Goal: Task Accomplishment & Management: Manage account settings

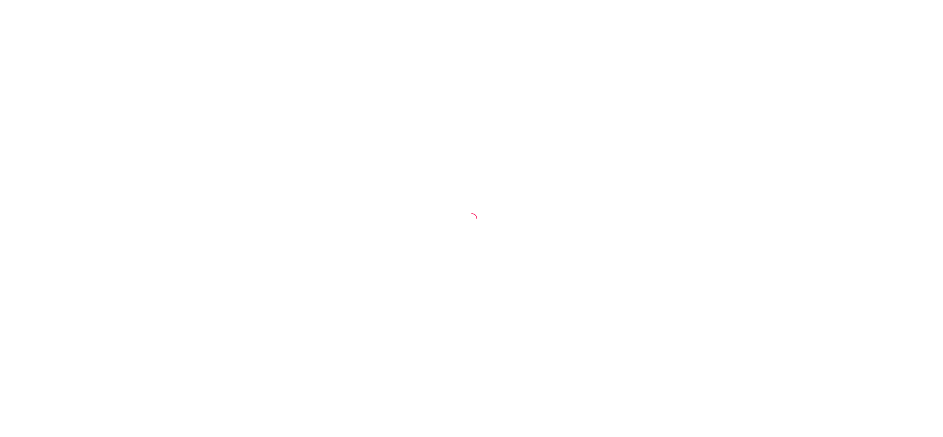
select select "30"
select select "HIGHEST_TOTAL_SPENT_WITH_ORDERS"
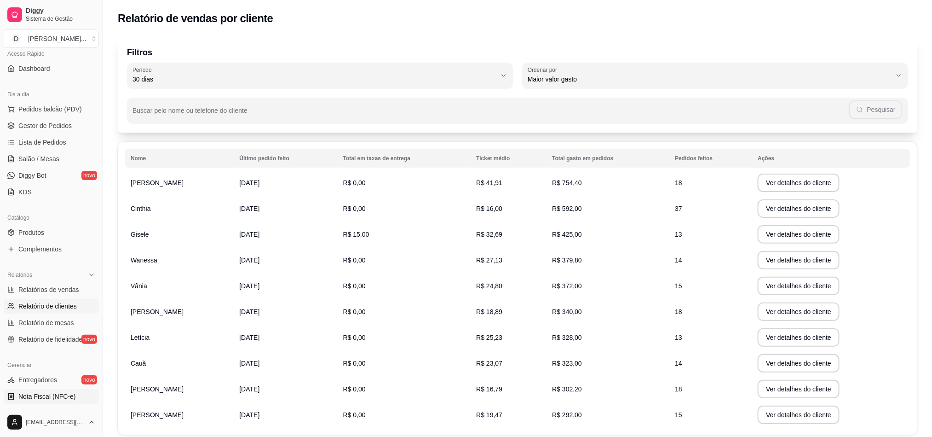
scroll to position [138, 0]
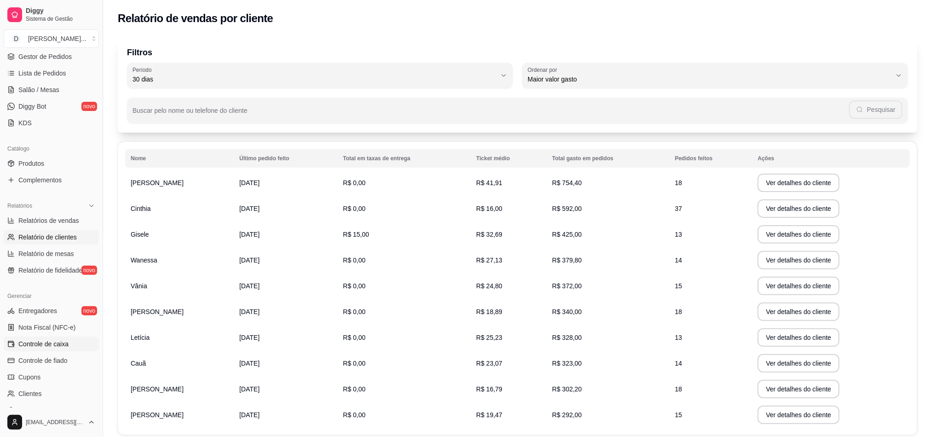
click at [56, 341] on span "Controle de caixa" at bounding box center [43, 343] width 50 height 9
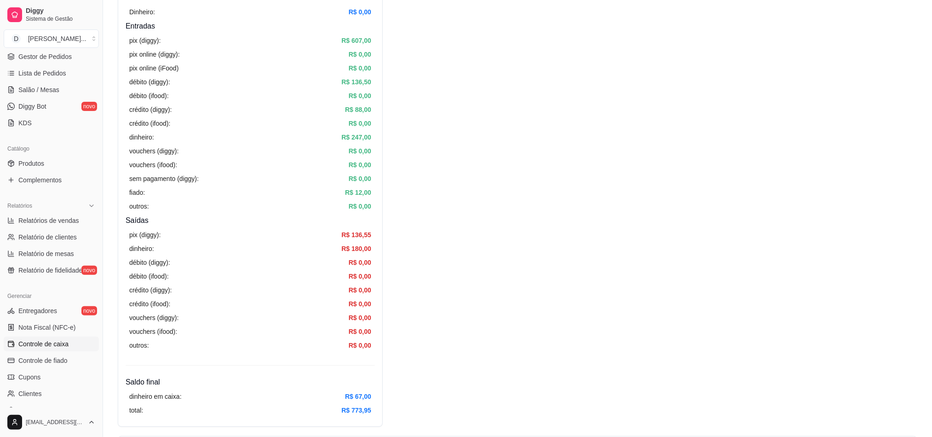
scroll to position [69, 0]
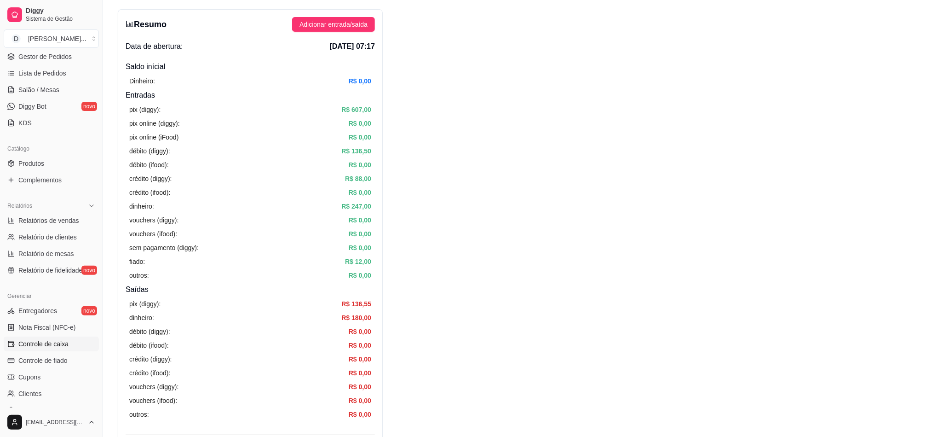
click at [361, 109] on article "R$ 607,00" at bounding box center [356, 109] width 30 height 10
click at [366, 151] on article "R$ 136,50" at bounding box center [356, 151] width 30 height 10
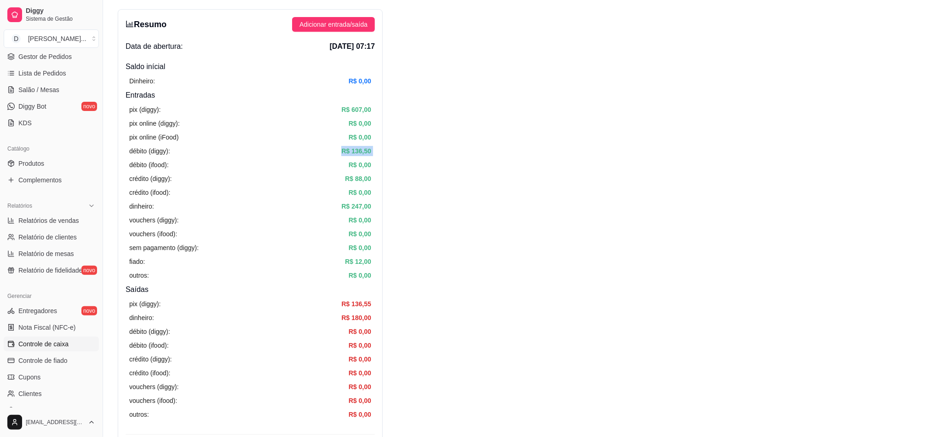
click at [366, 151] on article "R$ 136,50" at bounding box center [356, 151] width 30 height 10
click at [367, 205] on article "R$ 247,00" at bounding box center [356, 206] width 30 height 10
click at [366, 260] on article "R$ 12,00" at bounding box center [358, 261] width 26 height 10
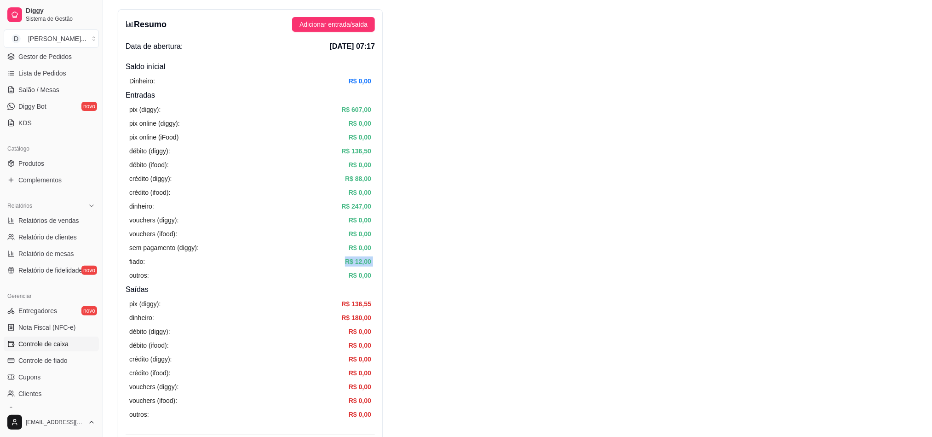
click at [366, 260] on article "R$ 12,00" at bounding box center [358, 261] width 26 height 10
drag, startPoint x: 361, startPoint y: 177, endPoint x: 126, endPoint y: 179, distance: 235.1
click at [126, 179] on div "pix (diggy): R$ 607,00 pix online (diggy): R$ 0,00 pix online (iFood) R$ 0,00 d…" at bounding box center [250, 192] width 249 height 183
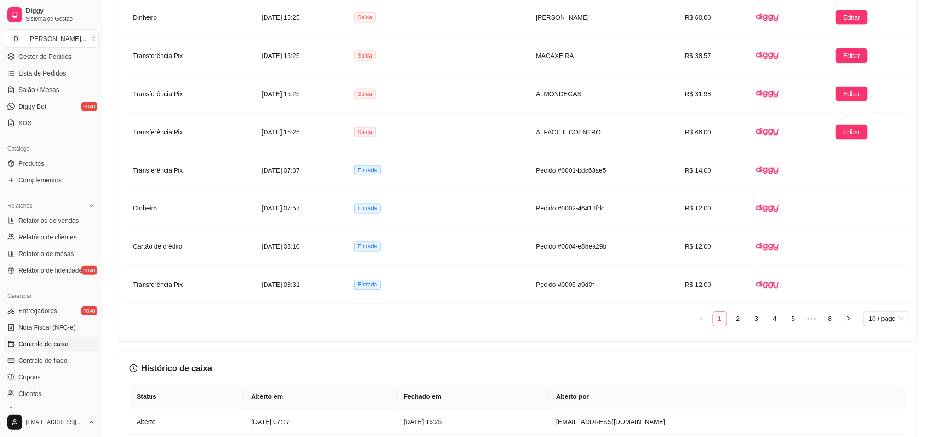
scroll to position [828, 0]
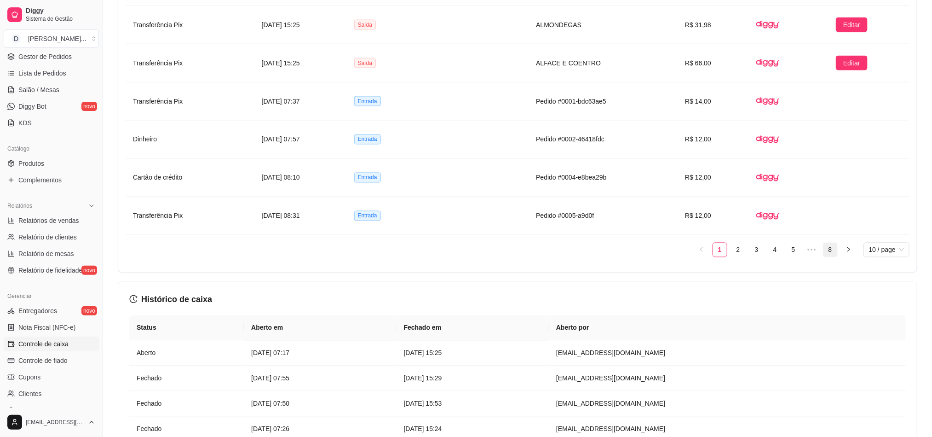
click at [827, 255] on link "8" at bounding box center [830, 250] width 14 height 14
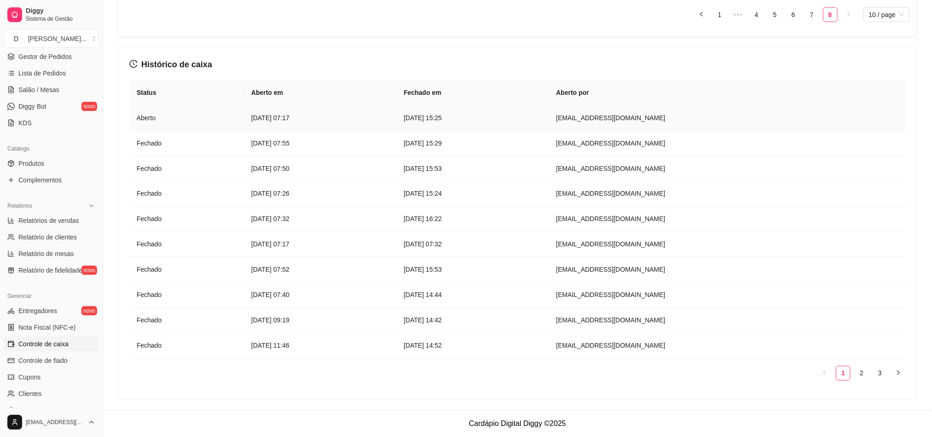
click at [246, 108] on td "[DATE] 07:17" at bounding box center [320, 117] width 152 height 25
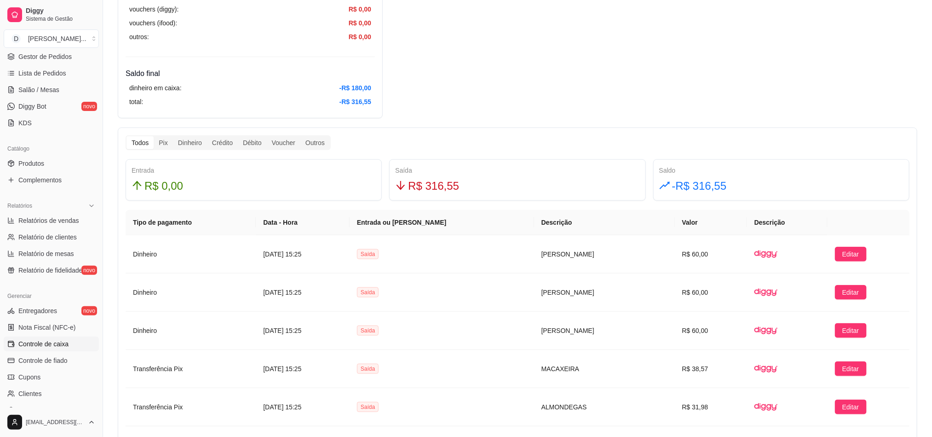
scroll to position [519, 0]
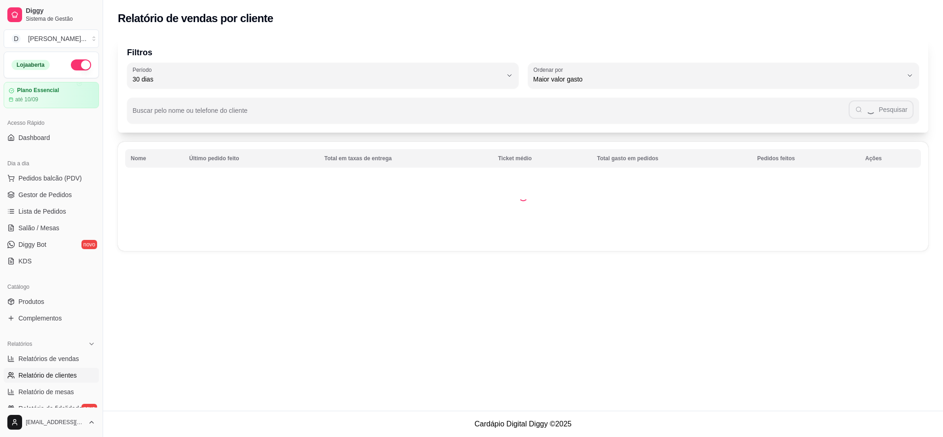
select select "30"
select select "HIGHEST_TOTAL_SPENT_WITH_ORDERS"
click at [45, 358] on span "Relatórios de vendas" at bounding box center [48, 358] width 61 height 9
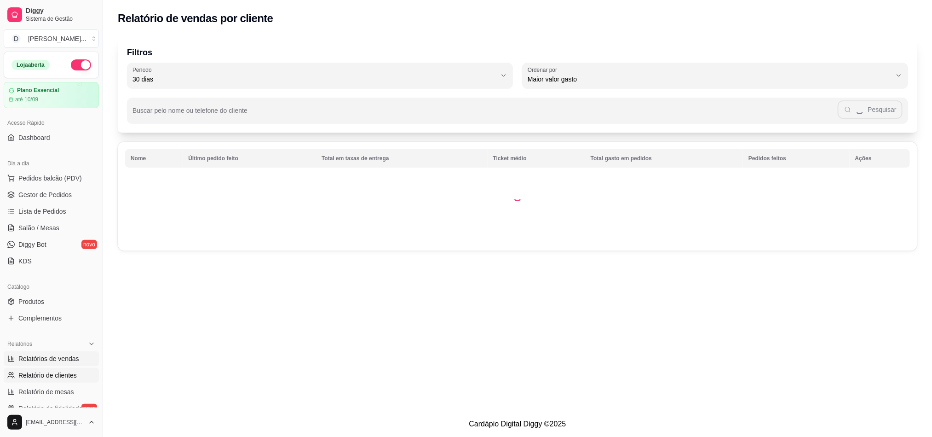
select select "ALL"
select select "0"
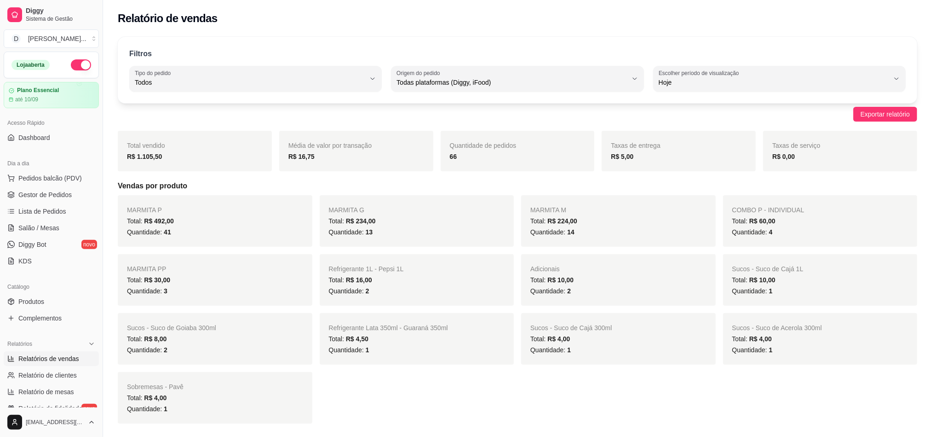
scroll to position [207, 0]
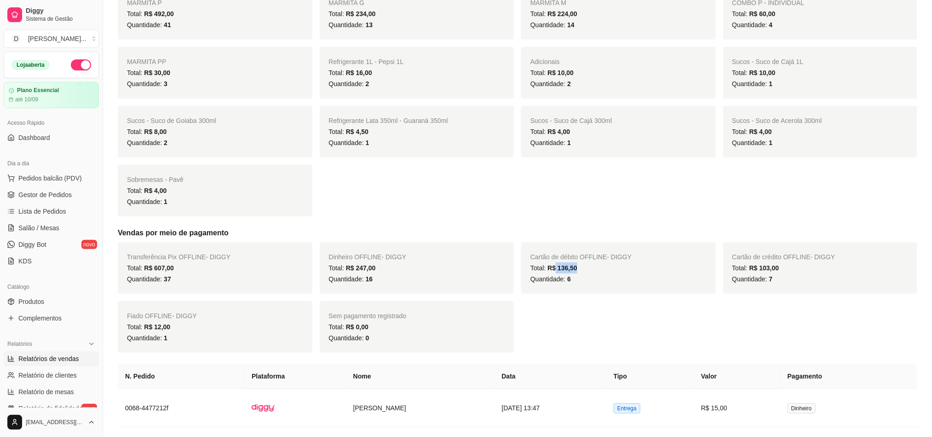
drag, startPoint x: 554, startPoint y: 269, endPoint x: 598, endPoint y: 271, distance: 44.2
click at [598, 271] on div "Total: R$ 136,50" at bounding box center [618, 267] width 176 height 11
drag, startPoint x: 722, startPoint y: 271, endPoint x: 795, endPoint y: 271, distance: 72.7
click at [795, 271] on div "Cartão de crédito OFFLINE - DIGGY Total: R$ 103,00 Quantidade: 7" at bounding box center [820, 268] width 195 height 52
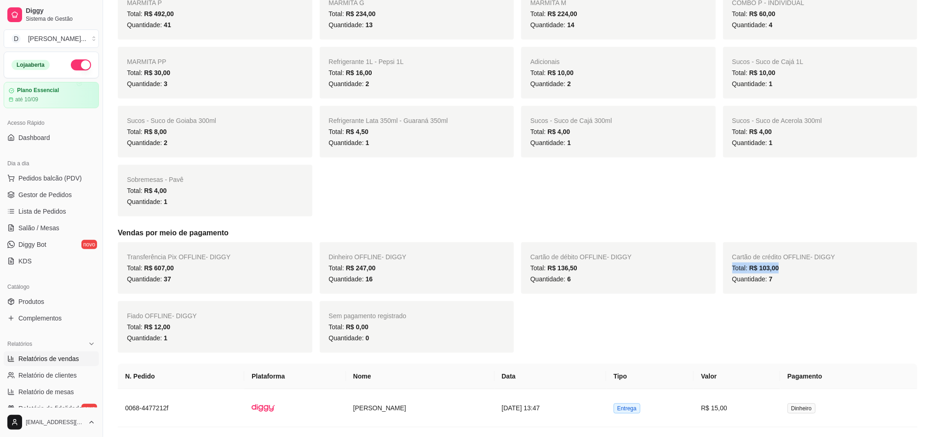
click at [795, 271] on div "Total: R$ 103,00" at bounding box center [820, 267] width 176 height 11
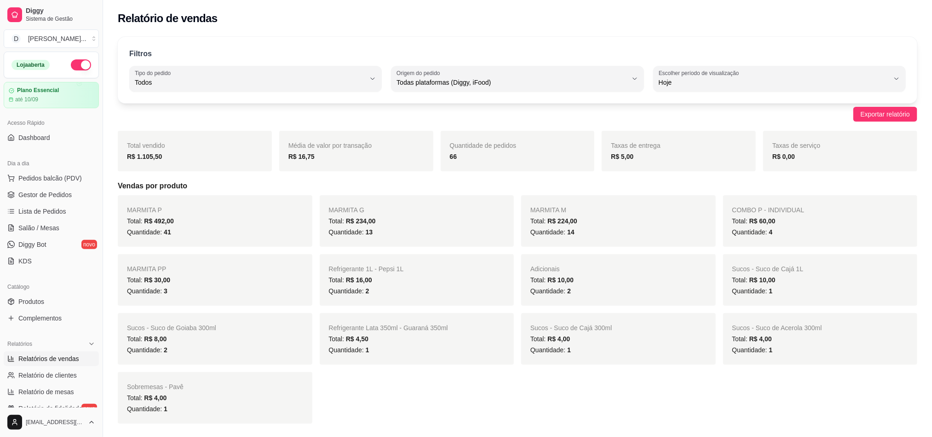
scroll to position [69, 0]
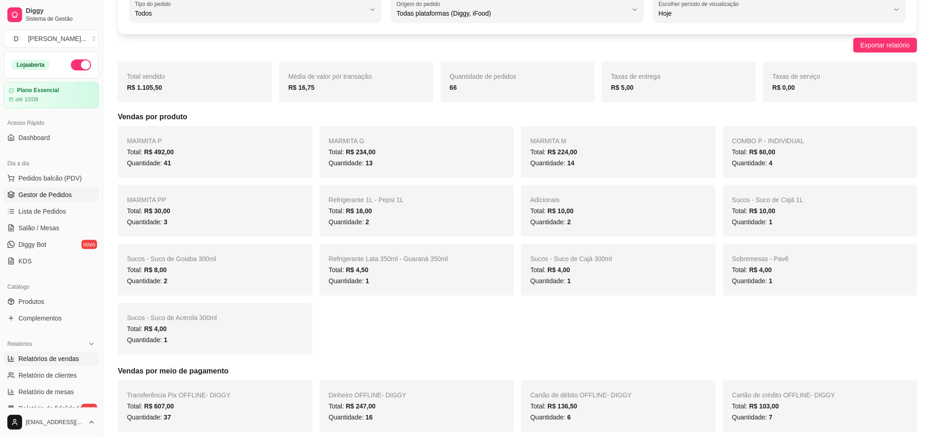
click at [49, 195] on span "Gestor de Pedidos" at bounding box center [44, 194] width 53 height 9
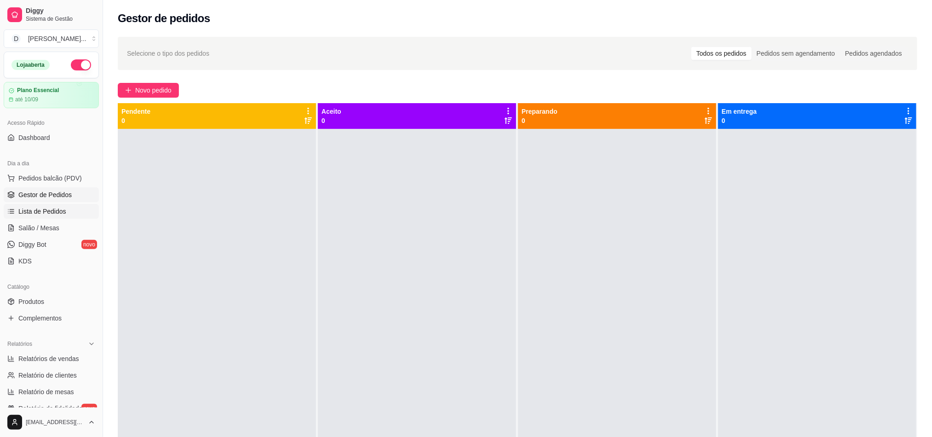
click at [29, 207] on span "Lista de Pedidos" at bounding box center [42, 211] width 48 height 9
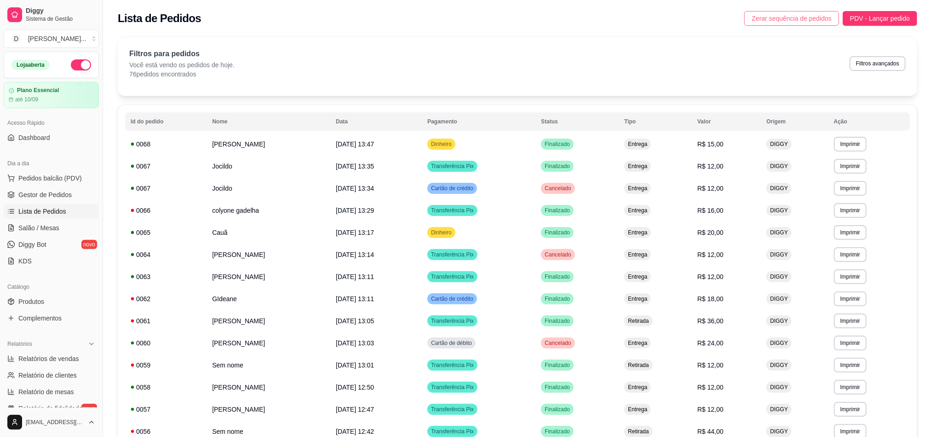
click at [807, 17] on span "Zerar sequência de pedidos" at bounding box center [792, 18] width 80 height 10
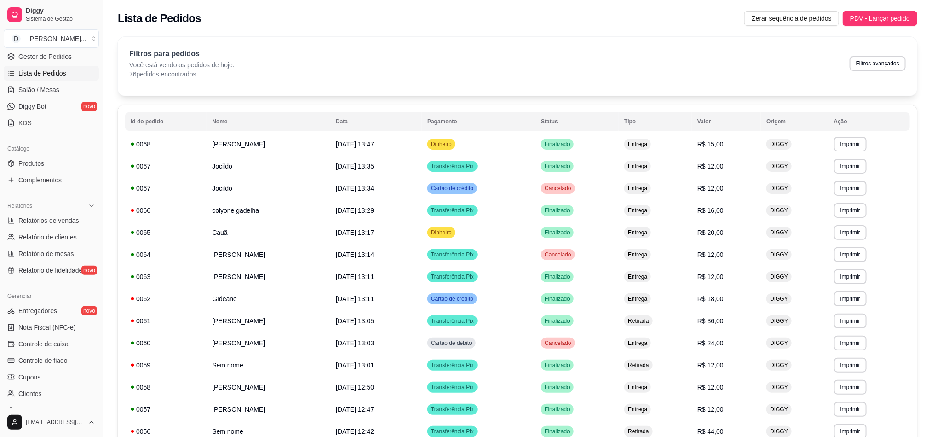
scroll to position [207, 0]
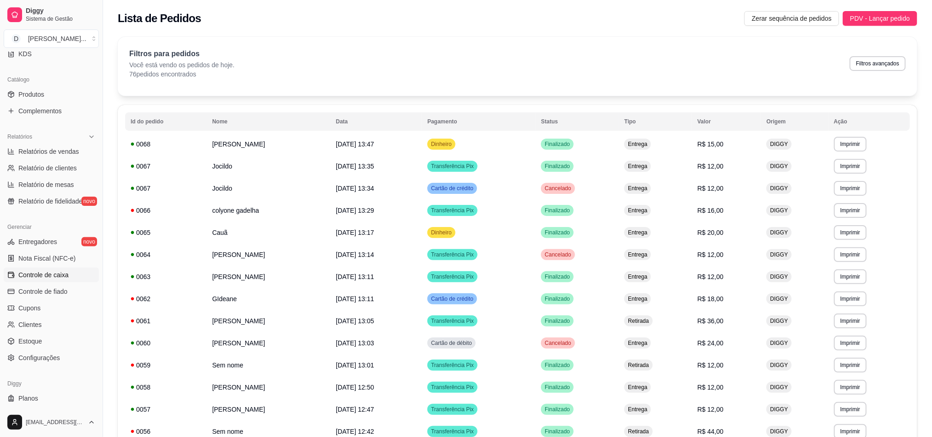
click at [50, 272] on span "Controle de caixa" at bounding box center [43, 274] width 50 height 9
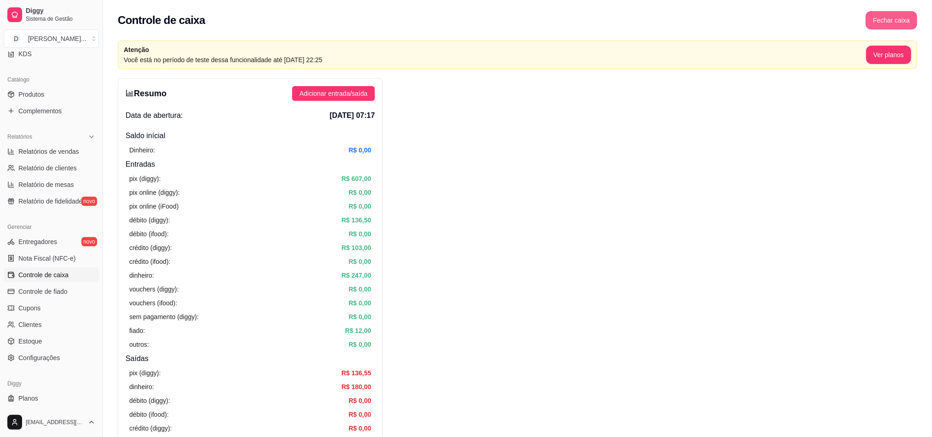
click at [884, 19] on button "Fechar caixa" at bounding box center [892, 20] width 52 height 18
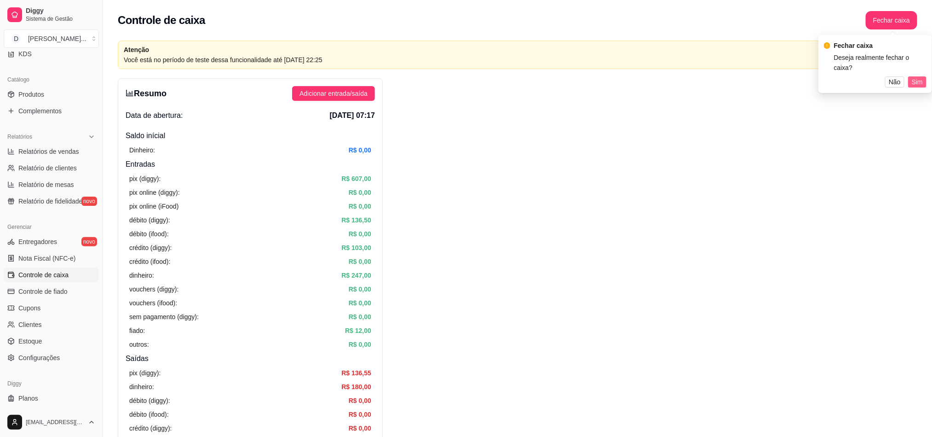
click at [918, 77] on span "Sim" at bounding box center [917, 82] width 11 height 10
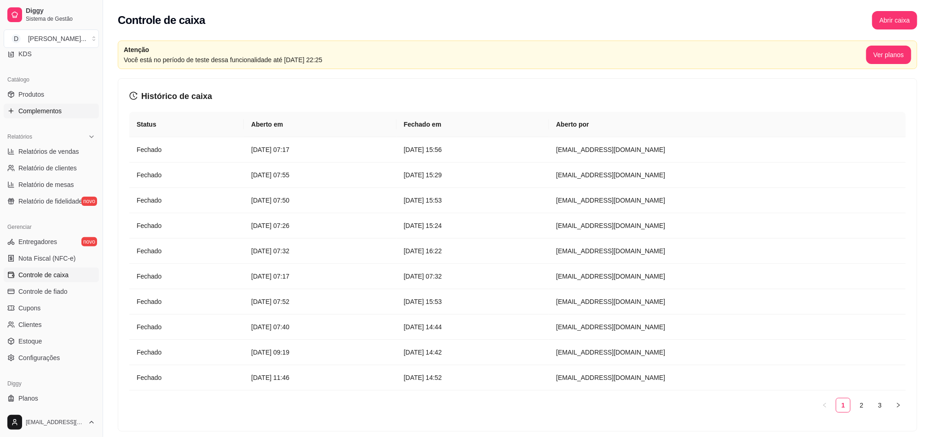
click at [57, 104] on link "Complementos" at bounding box center [51, 111] width 95 height 15
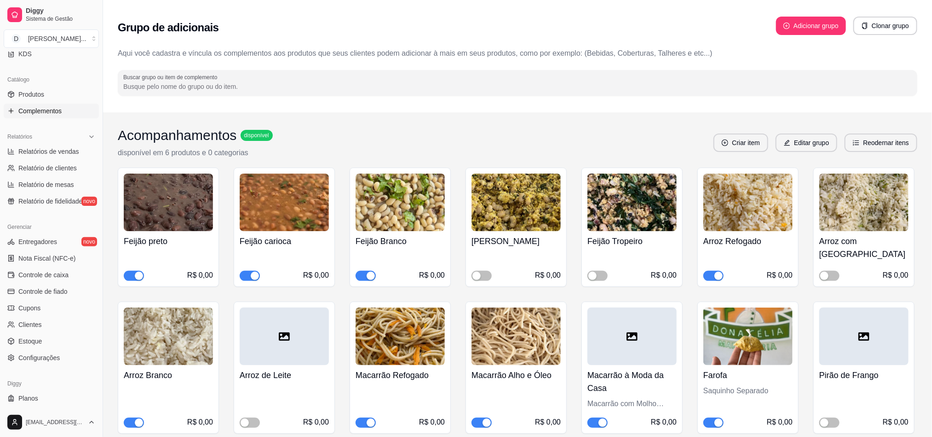
click at [369, 271] on div "button" at bounding box center [371, 275] width 8 height 8
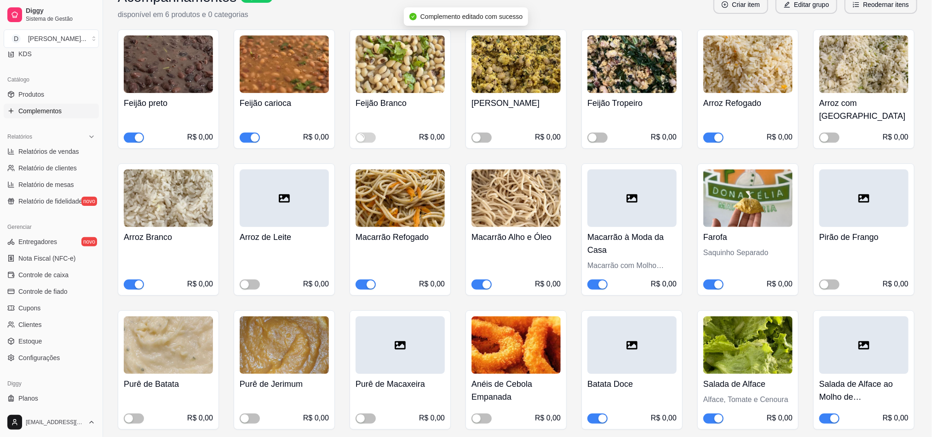
scroll to position [207, 0]
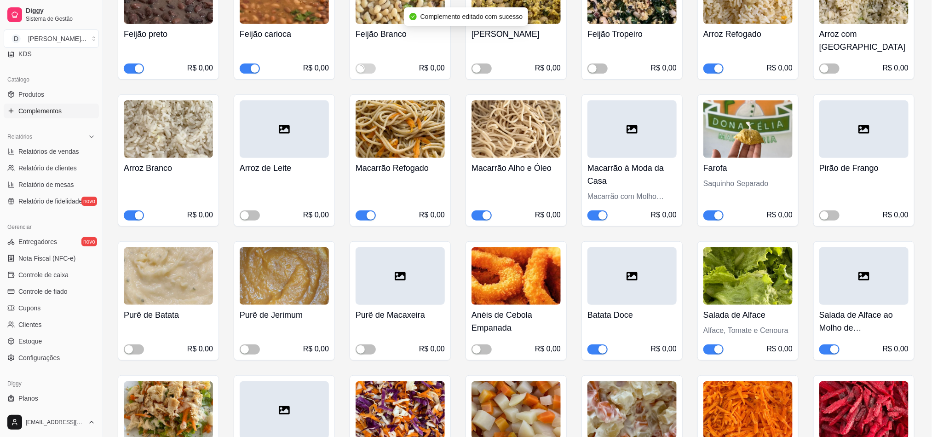
click at [596, 210] on span "button" at bounding box center [597, 215] width 20 height 10
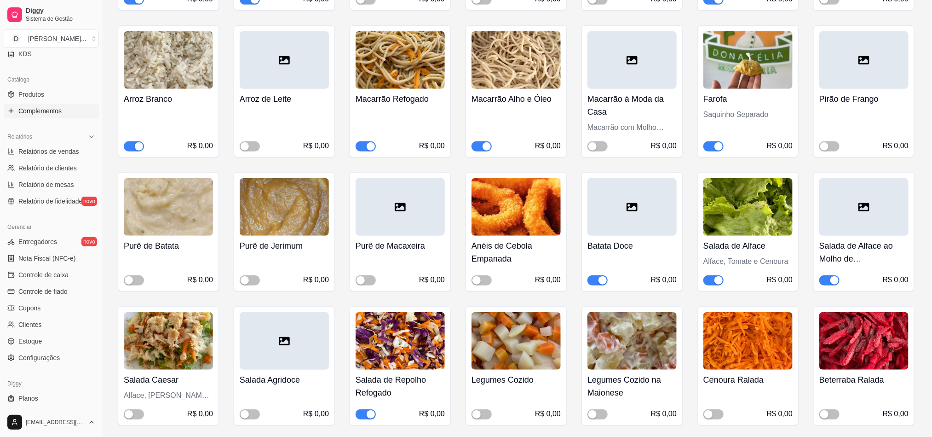
click at [367, 410] on div "button" at bounding box center [371, 414] width 8 height 8
click at [484, 409] on span "button" at bounding box center [482, 414] width 20 height 10
click at [591, 410] on div "button" at bounding box center [592, 414] width 8 height 8
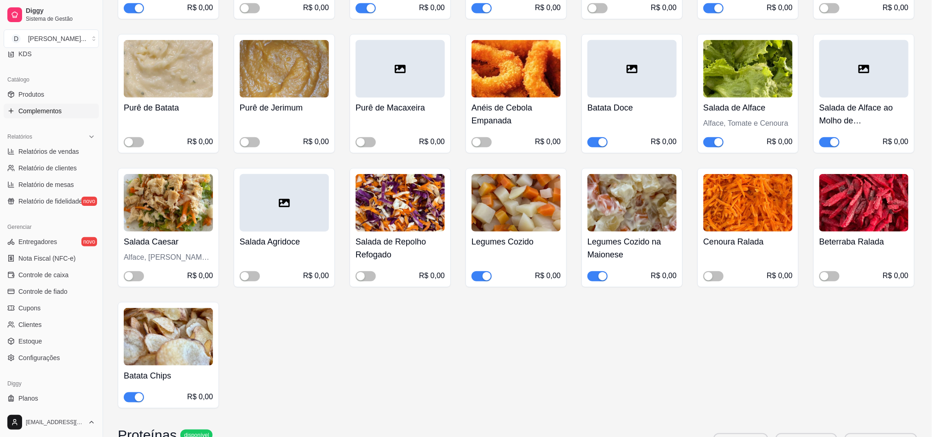
scroll to position [345, 0]
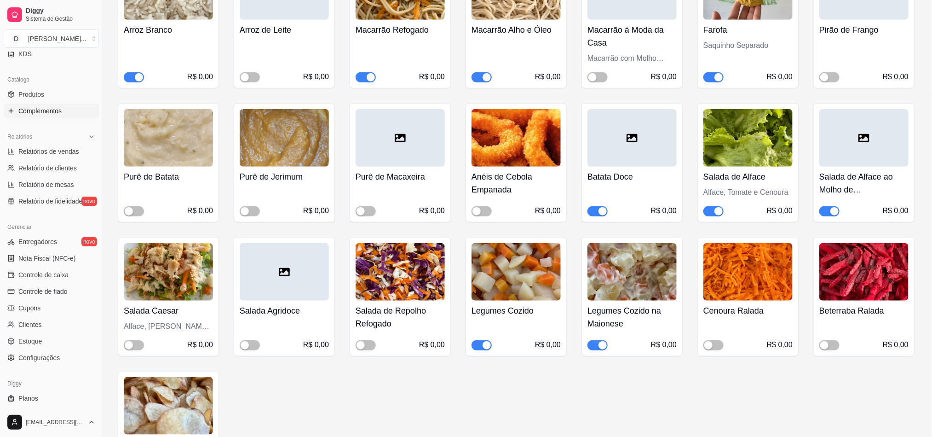
click at [600, 207] on div "button" at bounding box center [602, 211] width 8 height 8
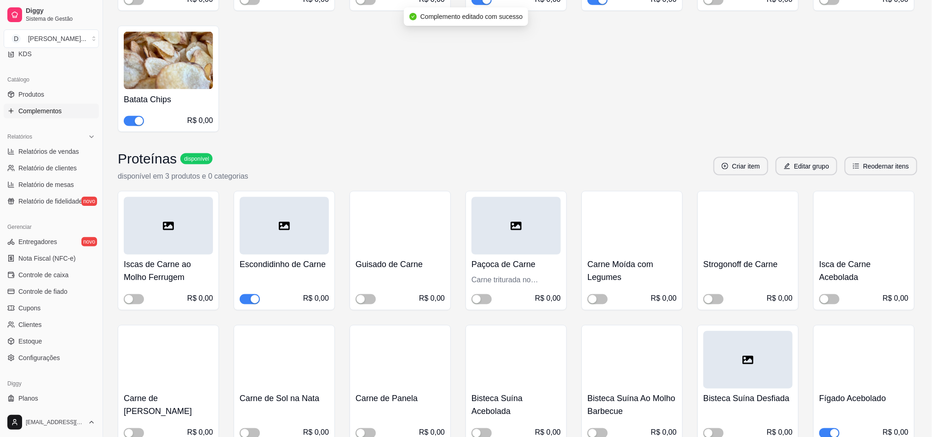
scroll to position [828, 0]
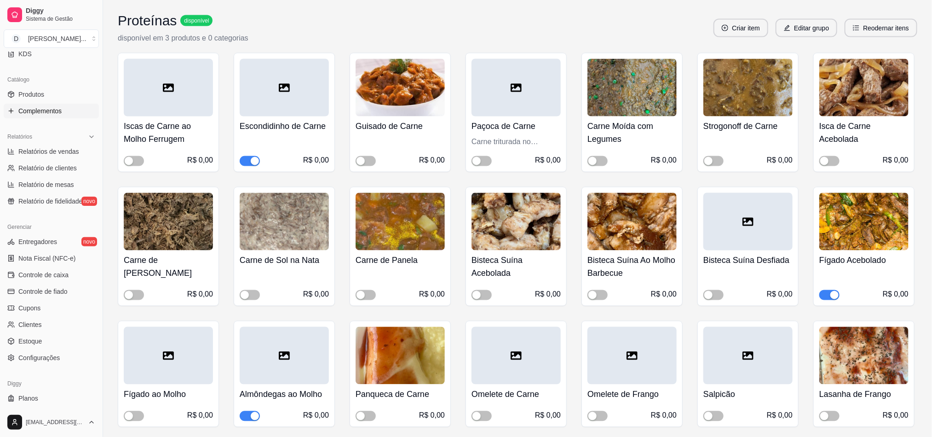
click at [251, 157] on div "button" at bounding box center [255, 161] width 8 height 8
click at [133, 290] on span "button" at bounding box center [134, 295] width 20 height 10
click at [834, 291] on div "button" at bounding box center [834, 295] width 8 height 8
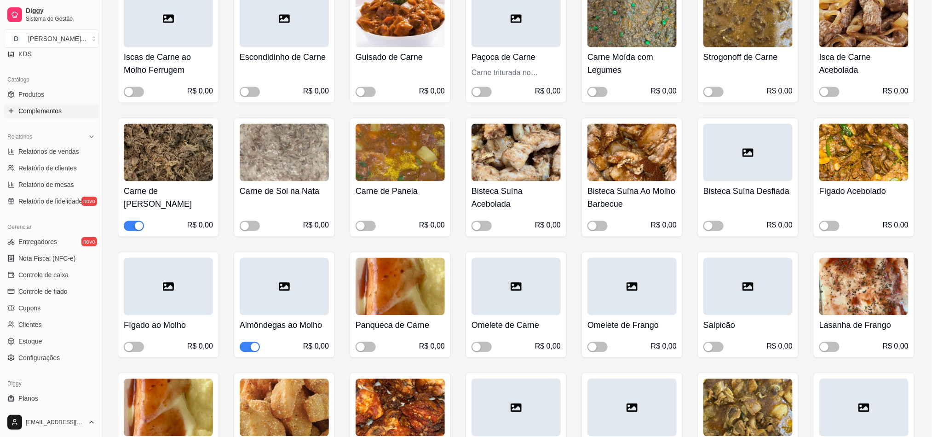
click at [243, 342] on span "button" at bounding box center [250, 347] width 20 height 10
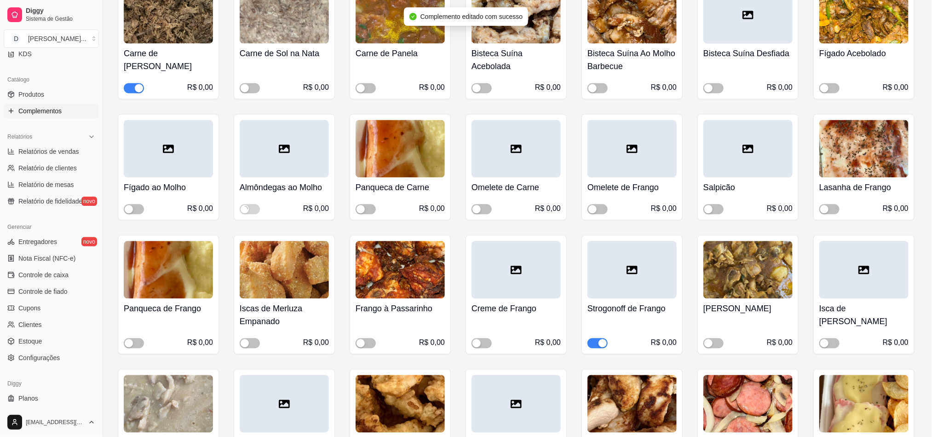
scroll to position [1104, 0]
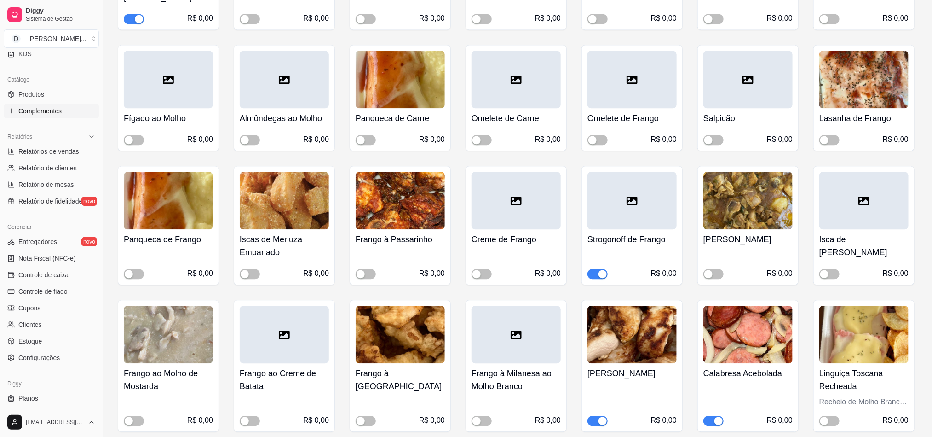
click at [593, 269] on span "button" at bounding box center [597, 274] width 20 height 10
click at [831, 269] on span "button" at bounding box center [829, 274] width 20 height 10
click at [719, 269] on span "button" at bounding box center [713, 274] width 20 height 10
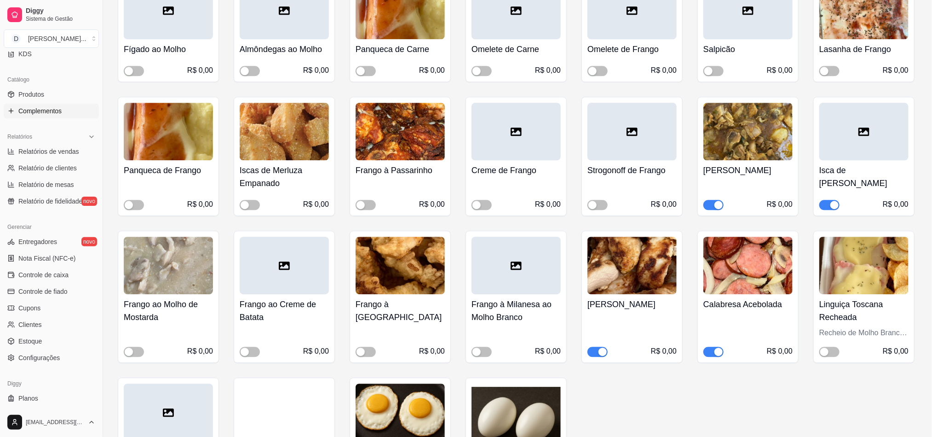
scroll to position [1242, 0]
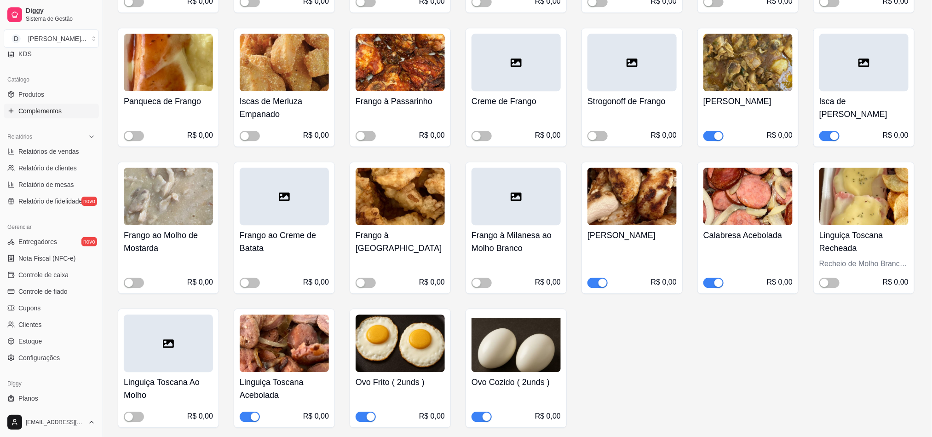
click at [710, 277] on span "button" at bounding box center [713, 282] width 20 height 10
click at [138, 411] on span "button" at bounding box center [134, 416] width 20 height 10
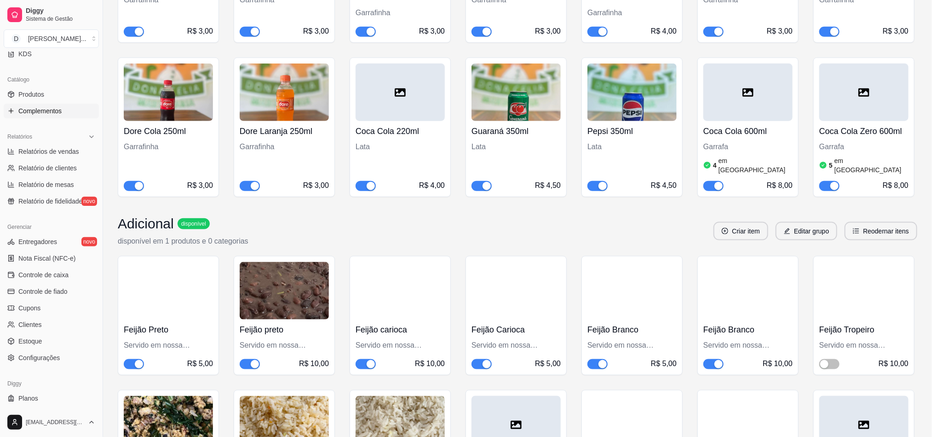
scroll to position [2553, 0]
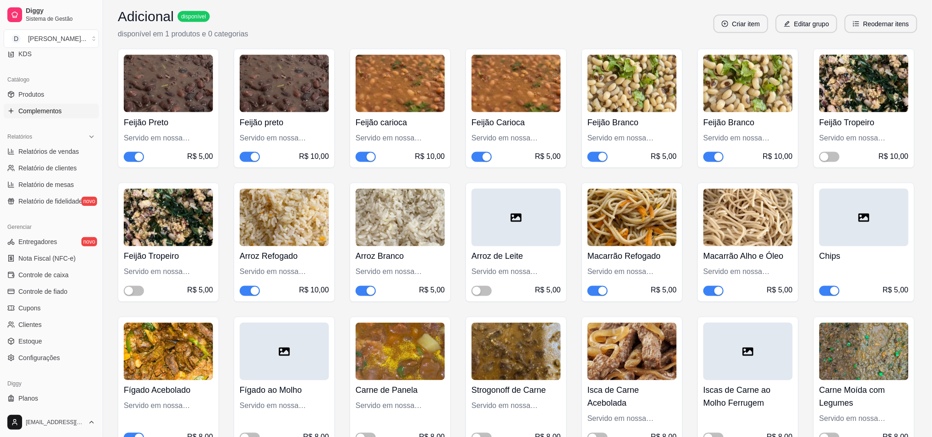
click at [599, 153] on div "button" at bounding box center [602, 157] width 8 height 8
click at [713, 152] on span "button" at bounding box center [713, 157] width 20 height 10
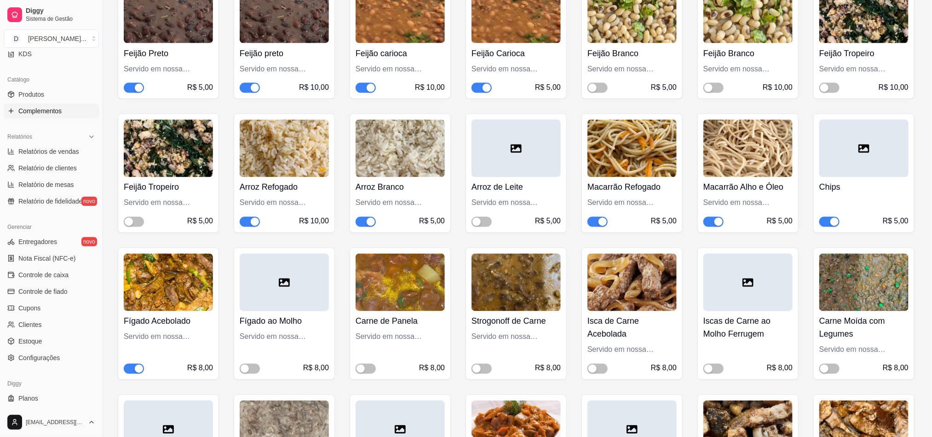
scroll to position [2691, 0]
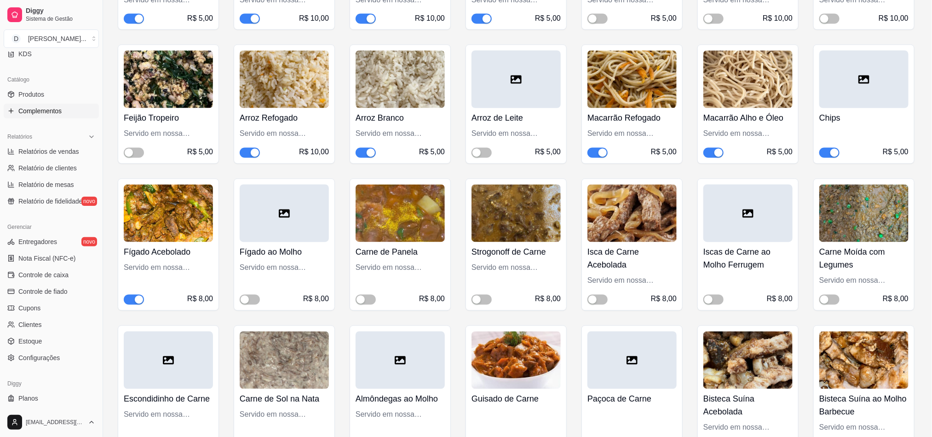
click at [138, 295] on div "button" at bounding box center [139, 299] width 8 height 8
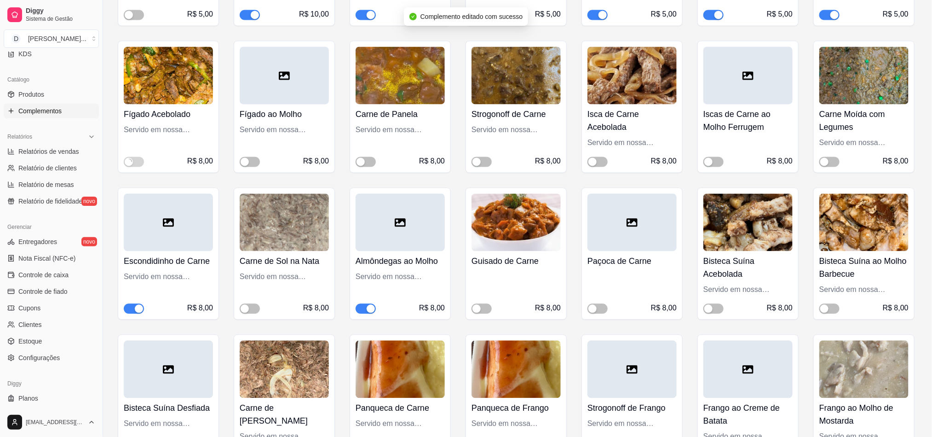
scroll to position [2898, 0]
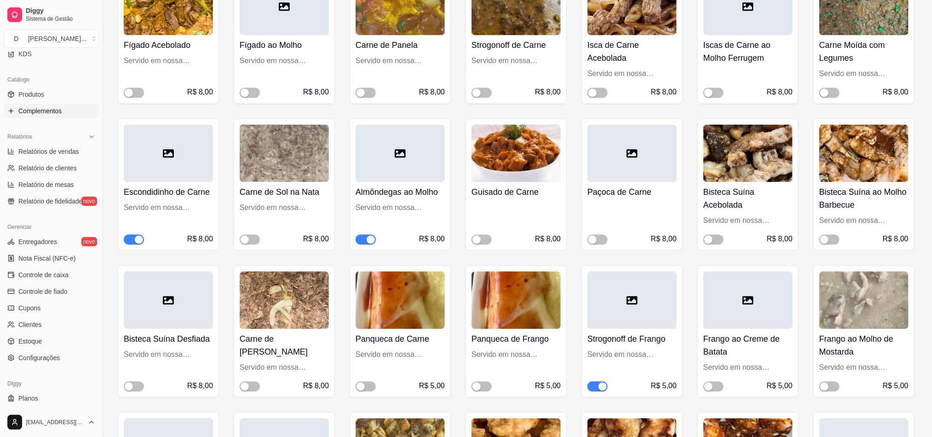
click at [135, 235] on div "button" at bounding box center [139, 239] width 8 height 8
click at [363, 234] on span "button" at bounding box center [366, 239] width 20 height 10
click at [249, 381] on button "button" at bounding box center [250, 386] width 20 height 10
click at [599, 382] on div "button" at bounding box center [602, 386] width 8 height 8
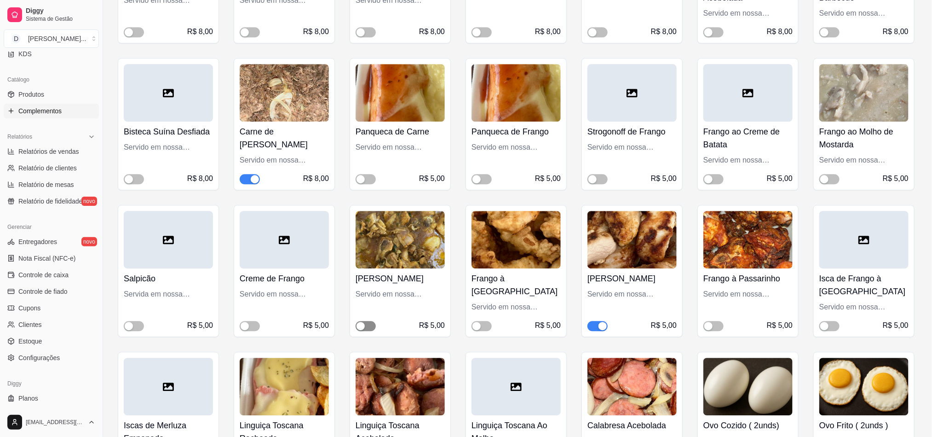
click at [366, 321] on button "button" at bounding box center [366, 326] width 20 height 10
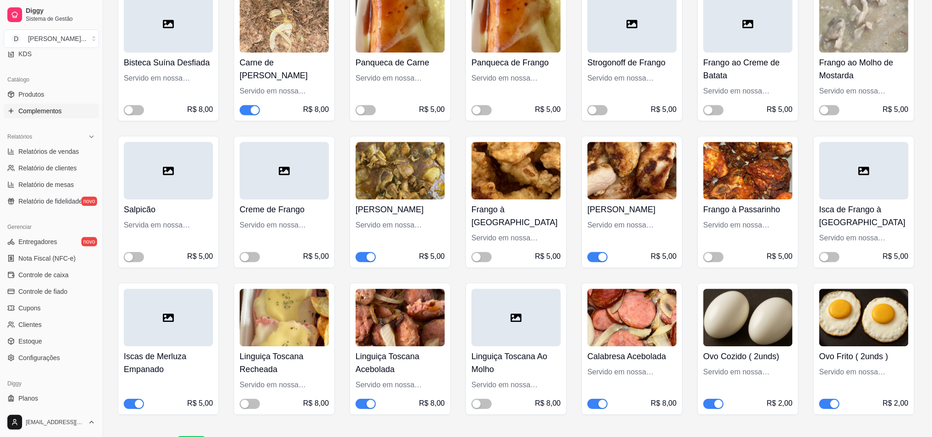
click at [130, 398] on span "button" at bounding box center [134, 403] width 20 height 10
click at [595, 398] on span "button" at bounding box center [597, 403] width 20 height 10
click at [477, 399] on div "button" at bounding box center [476, 403] width 8 height 8
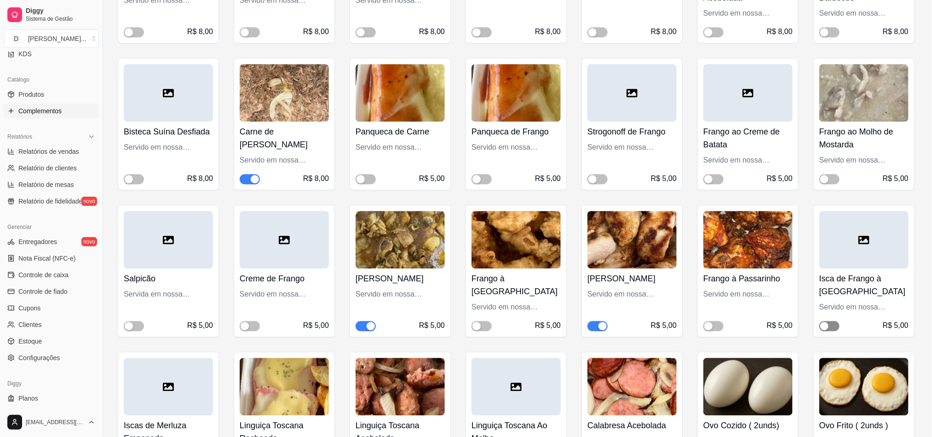
click at [824, 322] on div "button" at bounding box center [824, 326] width 8 height 8
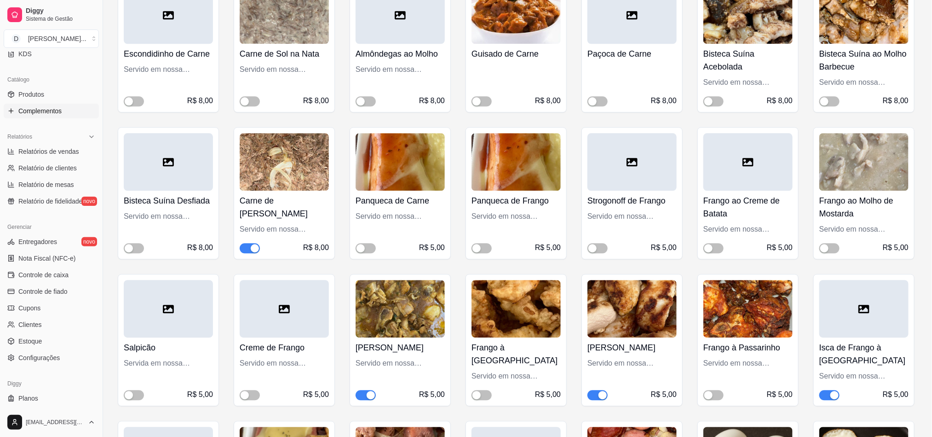
click at [372, 341] on h4 "[PERSON_NAME]" at bounding box center [400, 347] width 89 height 13
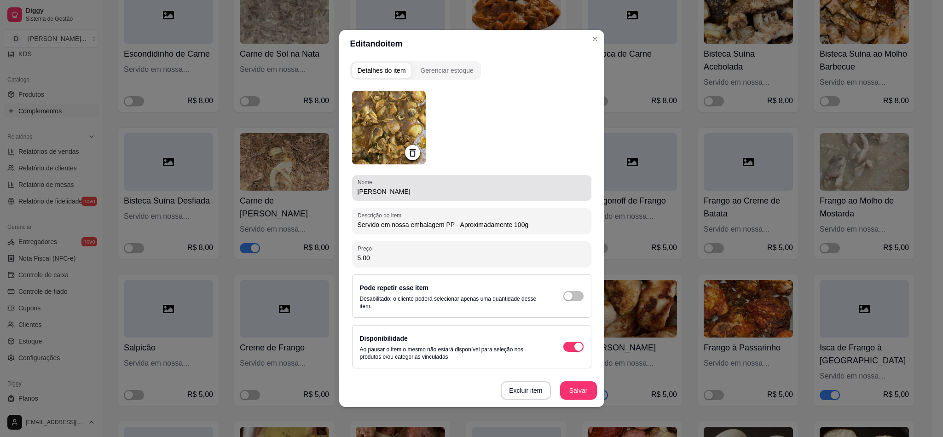
click at [359, 199] on div "Nome [PERSON_NAME]" at bounding box center [471, 188] width 239 height 26
click at [364, 192] on input "[PERSON_NAME]" at bounding box center [471, 191] width 228 height 9
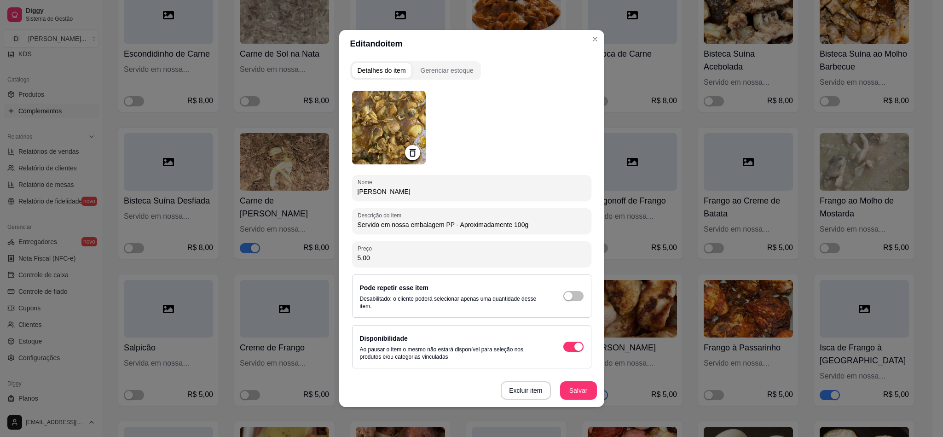
click at [364, 192] on input "[PERSON_NAME]" at bounding box center [471, 191] width 228 height 9
click at [427, 189] on input "[PERSON_NAME]" at bounding box center [471, 191] width 228 height 9
type input "[PERSON_NAME]"
click at [581, 395] on button "Salvar" at bounding box center [578, 390] width 37 height 18
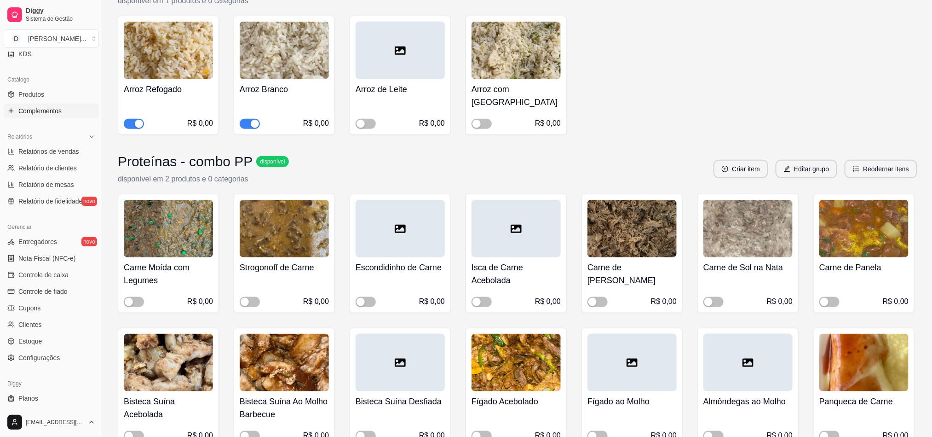
scroll to position [4209, 0]
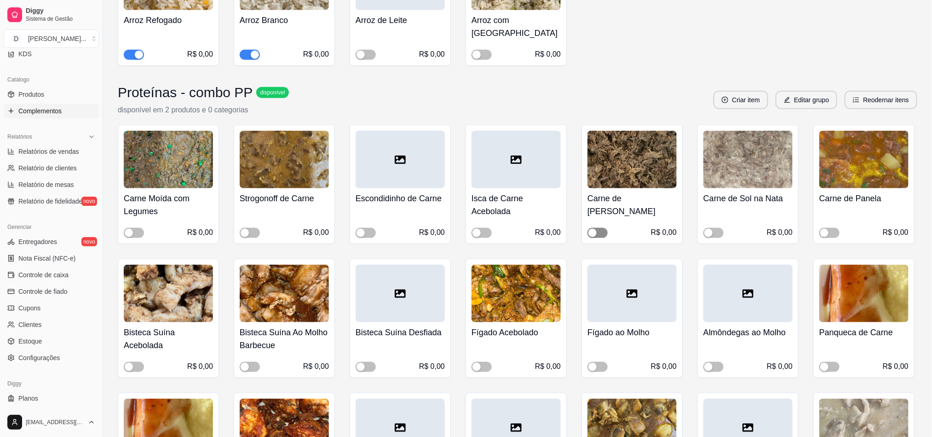
click at [592, 229] on div "button" at bounding box center [592, 233] width 8 height 8
click at [600, 229] on div "button" at bounding box center [602, 233] width 8 height 8
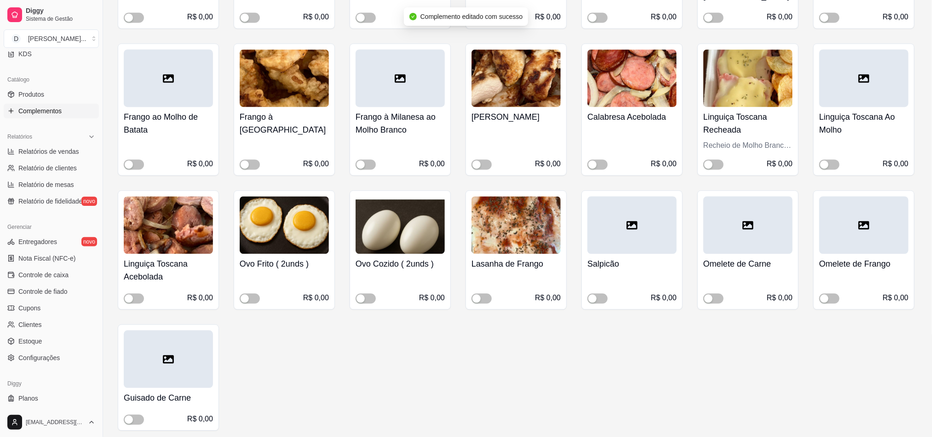
scroll to position [4623, 0]
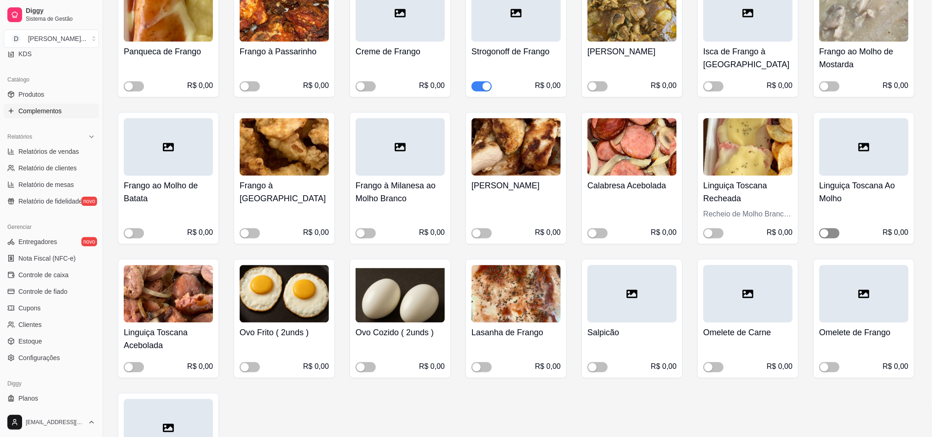
click at [827, 229] on div "button" at bounding box center [824, 233] width 8 height 8
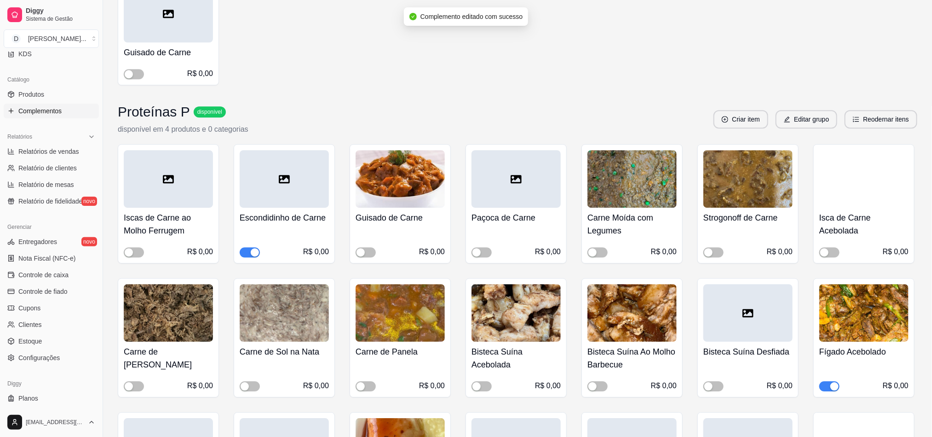
scroll to position [5106, 0]
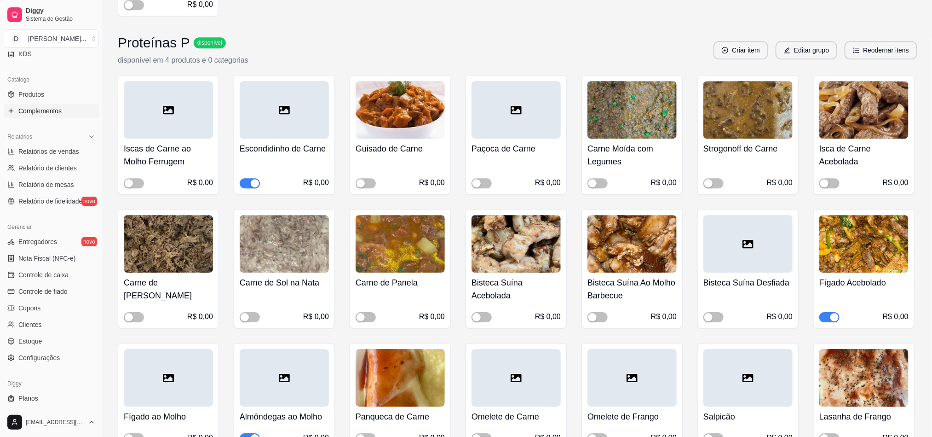
click at [253, 179] on div "button" at bounding box center [255, 183] width 8 height 8
click at [129, 313] on div "button" at bounding box center [129, 317] width 8 height 8
click at [824, 312] on span "button" at bounding box center [829, 317] width 20 height 10
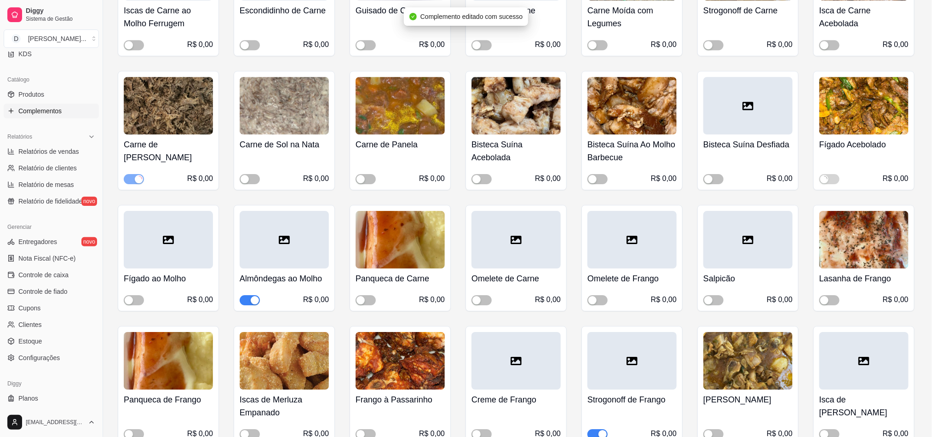
click at [252, 296] on div "button" at bounding box center [255, 300] width 8 height 8
click at [591, 429] on span "button" at bounding box center [597, 434] width 20 height 10
click at [714, 429] on span "button" at bounding box center [713, 434] width 20 height 10
click at [828, 429] on span "button" at bounding box center [829, 434] width 20 height 10
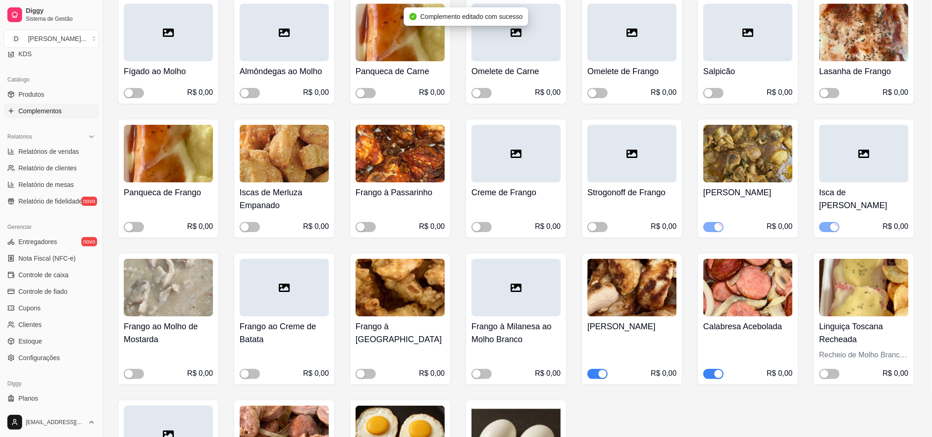
scroll to position [5520, 0]
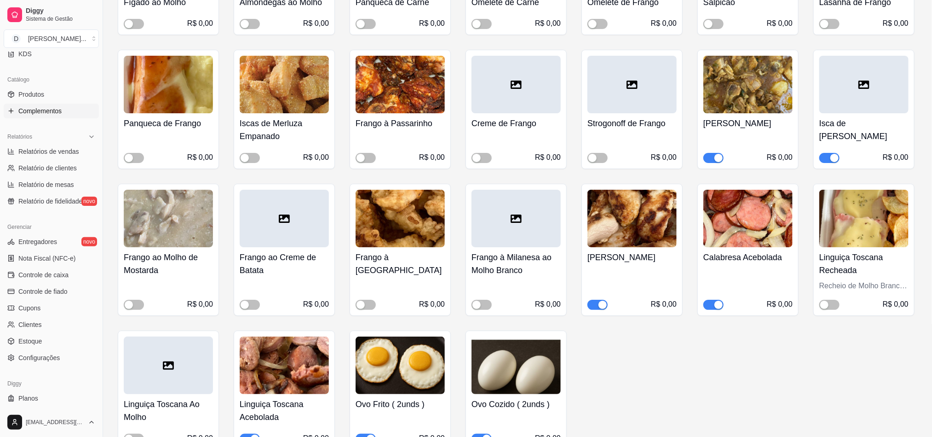
click at [705, 299] on span "button" at bounding box center [713, 304] width 20 height 10
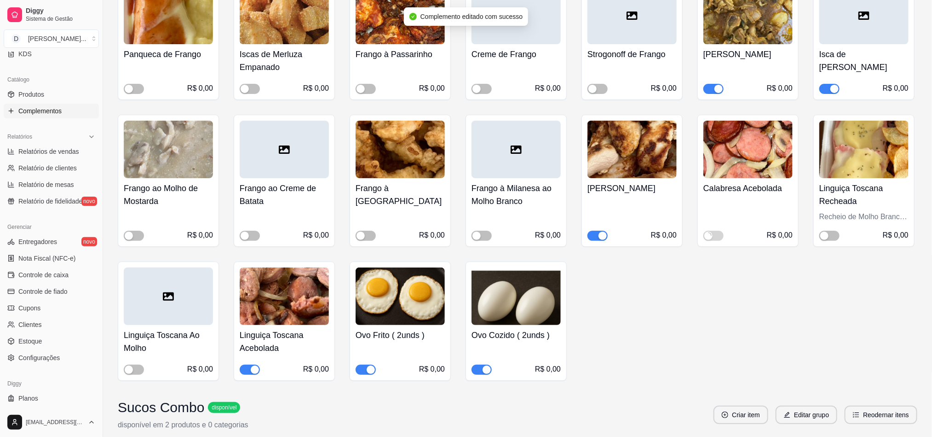
scroll to position [5658, 0]
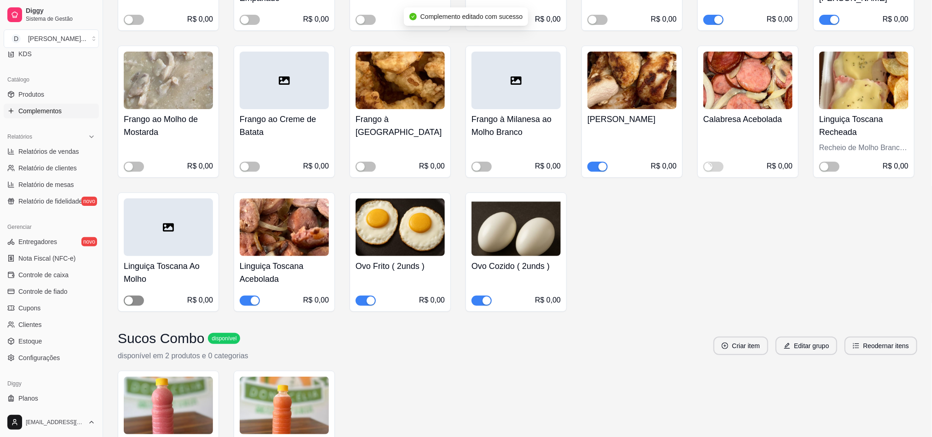
click at [143, 295] on span "button" at bounding box center [134, 300] width 20 height 10
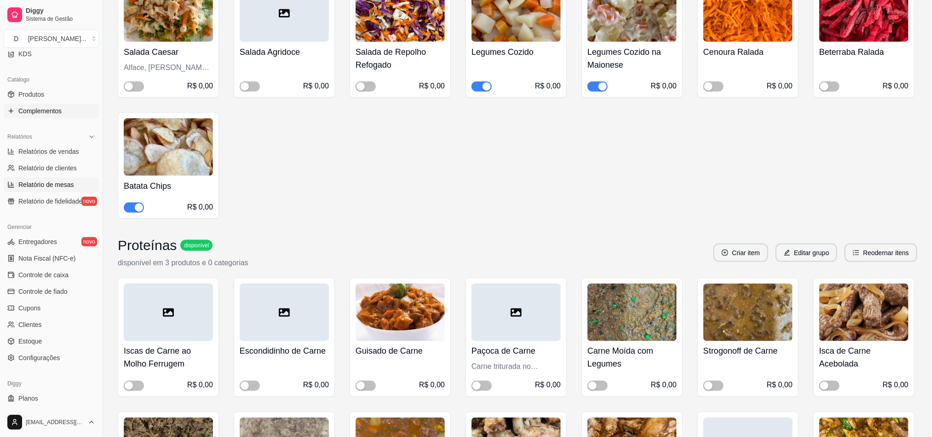
scroll to position [0, 0]
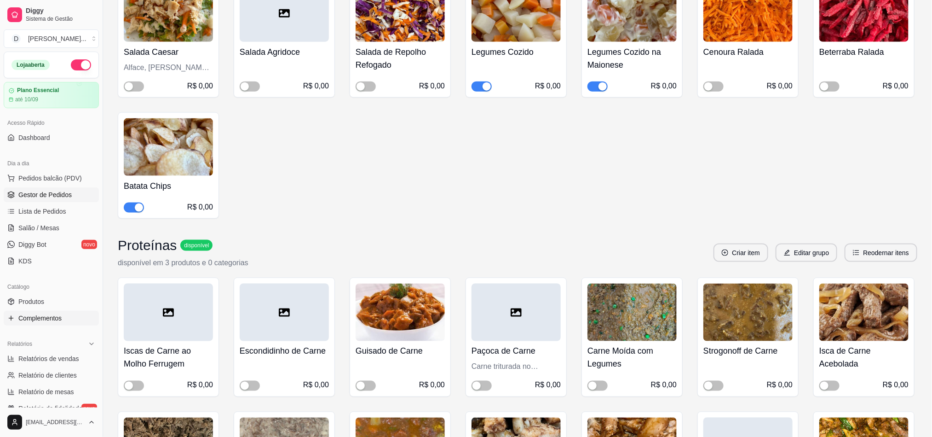
click at [52, 200] on link "Gestor de Pedidos" at bounding box center [51, 194] width 95 height 15
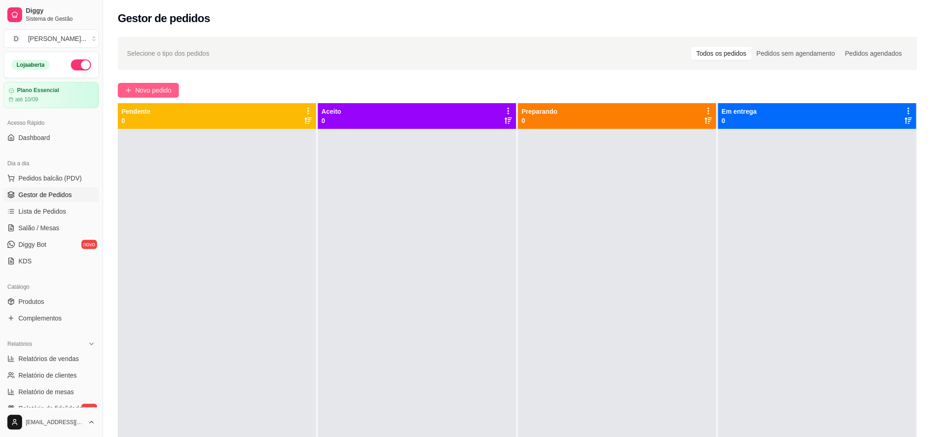
click at [149, 90] on span "Novo pedido" at bounding box center [153, 90] width 36 height 10
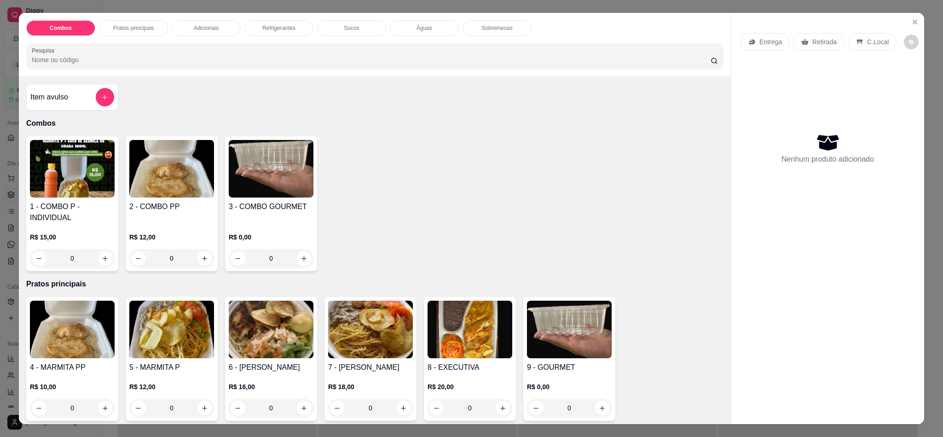
click at [198, 364] on h4 "5 - MARMITA P" at bounding box center [171, 367] width 85 height 11
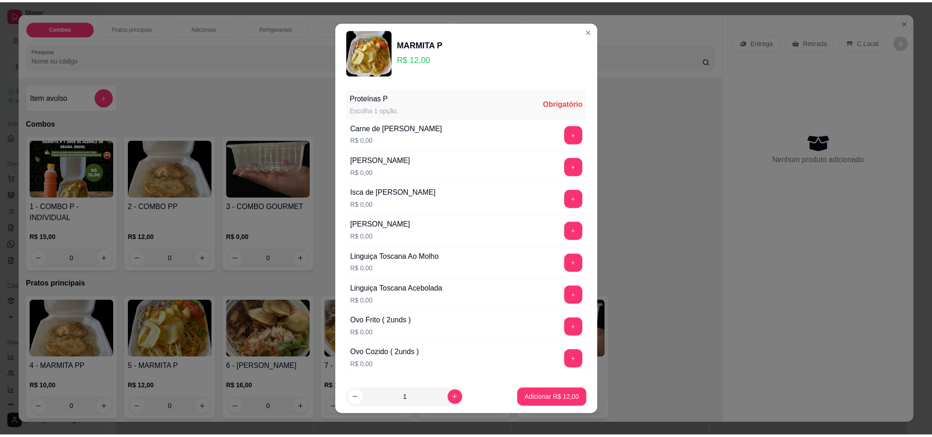
scroll to position [483, 0]
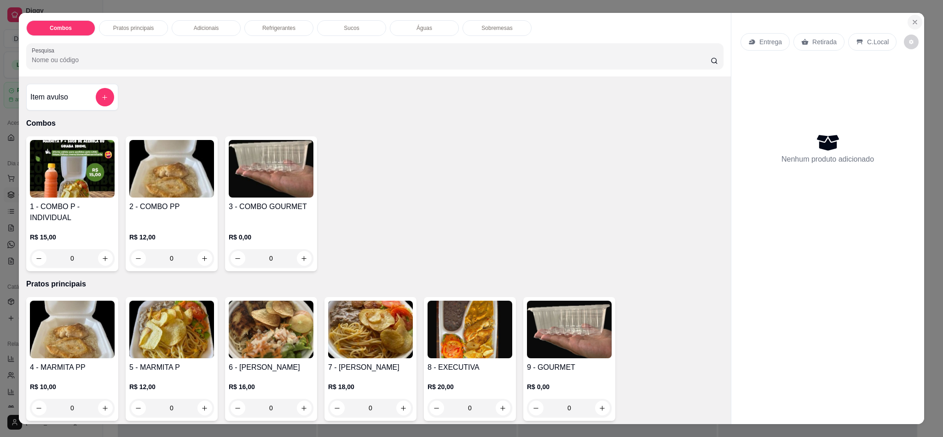
click at [911, 22] on icon "Close" at bounding box center [914, 21] width 7 height 7
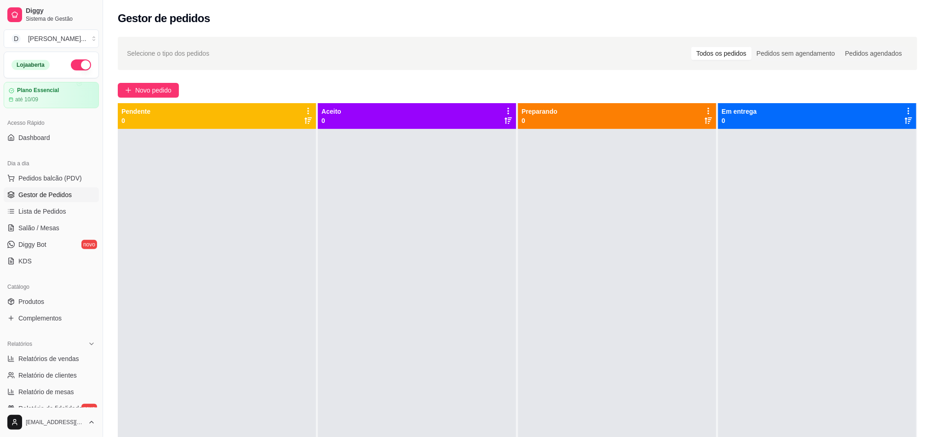
drag, startPoint x: 27, startPoint y: 220, endPoint x: 35, endPoint y: 219, distance: 8.3
click at [27, 220] on ul "Pedidos balcão (PDV) Gestor de Pedidos Lista de Pedidos Salão / Mesas Diggy Bot…" at bounding box center [51, 220] width 95 height 98
drag, startPoint x: 49, startPoint y: 217, endPoint x: 95, endPoint y: 213, distance: 46.6
click at [50, 217] on link "Lista de Pedidos" at bounding box center [51, 211] width 95 height 15
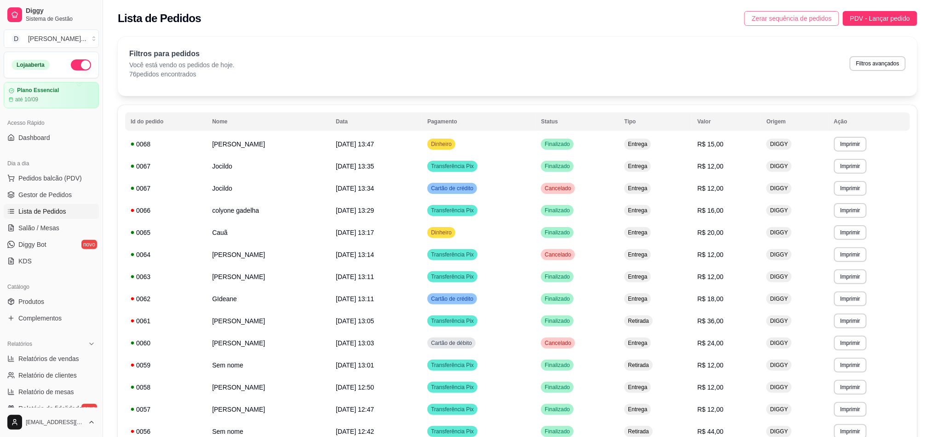
click at [835, 17] on button "Zerar sequência de pedidos" at bounding box center [791, 18] width 95 height 15
